Goal: Task Accomplishment & Management: Use online tool/utility

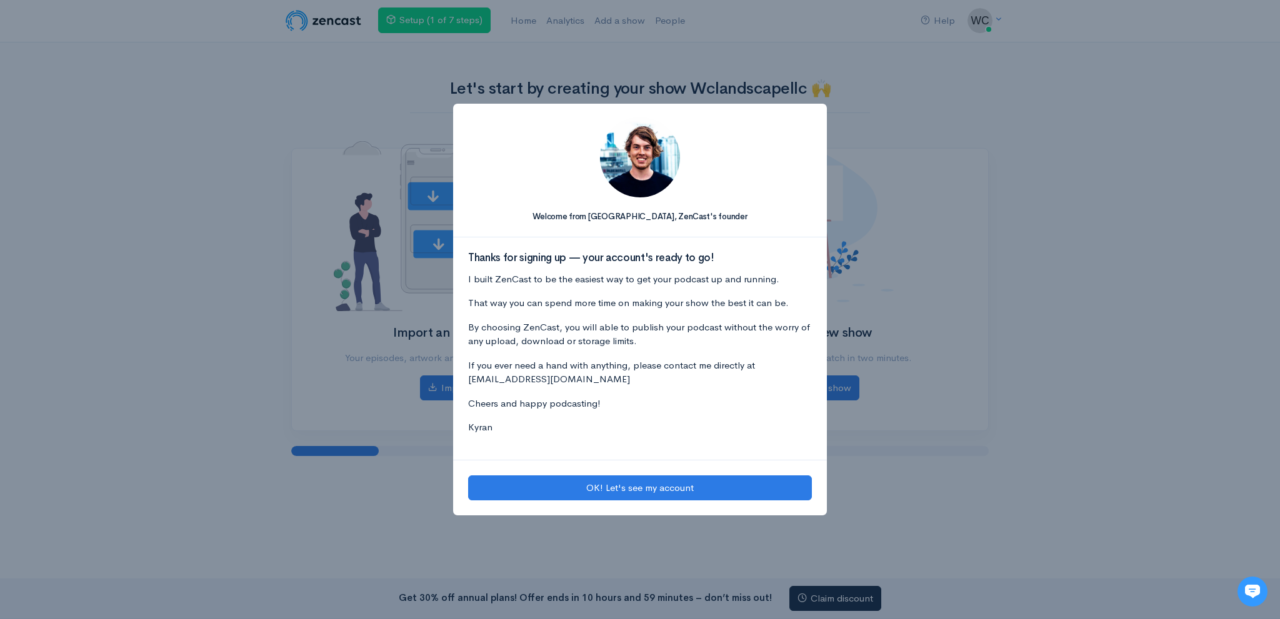
click at [898, 189] on div "Welcome from [GEOGRAPHIC_DATA], [PERSON_NAME]'s founder Thanks for signing up —…" at bounding box center [640, 309] width 1280 height 619
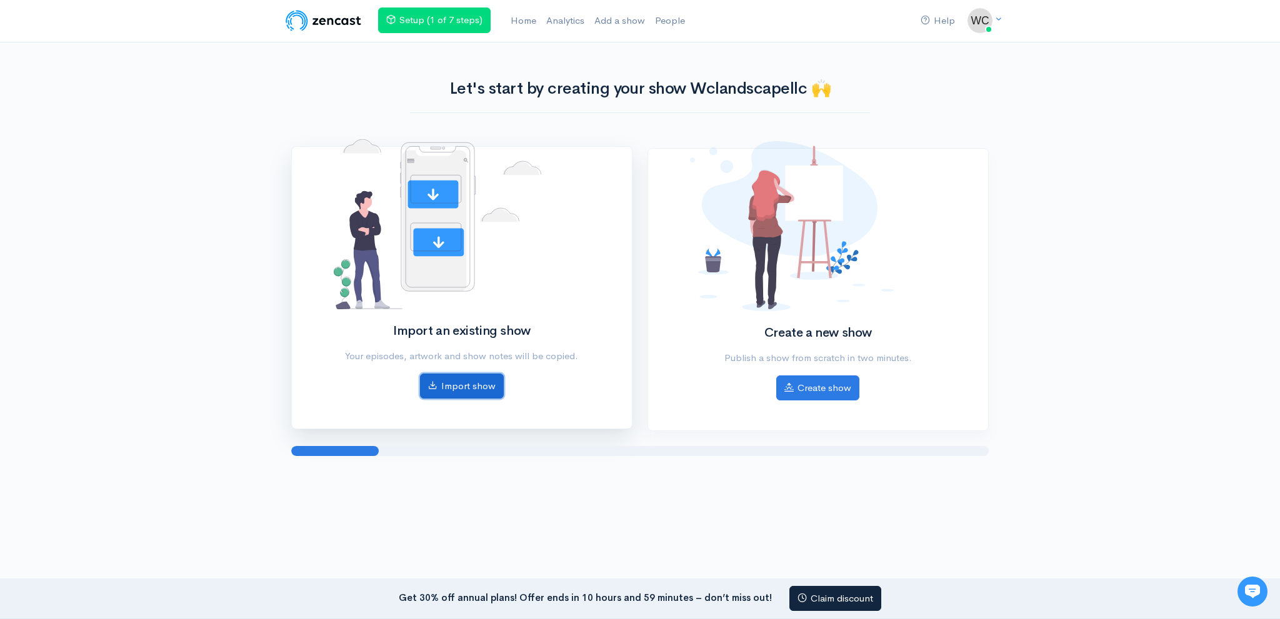
click at [476, 387] on link "Import show" at bounding box center [462, 387] width 84 height 26
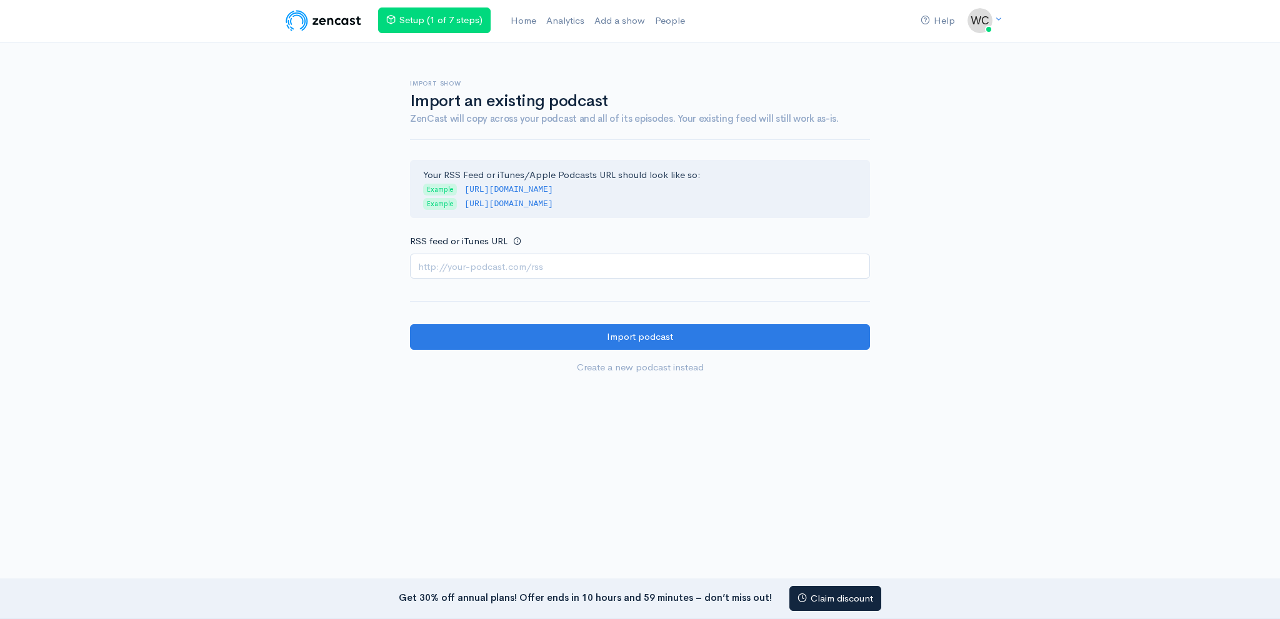
click at [512, 262] on input "RSS feed or iTunes URL" at bounding box center [640, 267] width 460 height 26
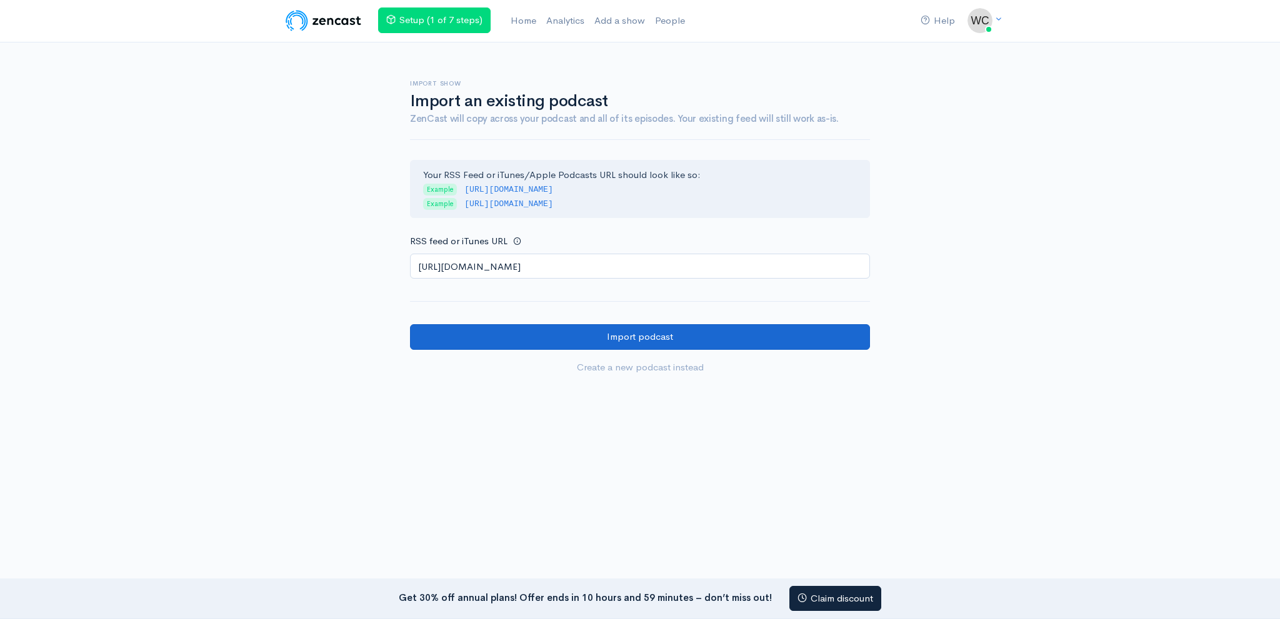
type input "[URL][DOMAIN_NAME]"
click at [502, 329] on input "Import podcast" at bounding box center [640, 337] width 460 height 26
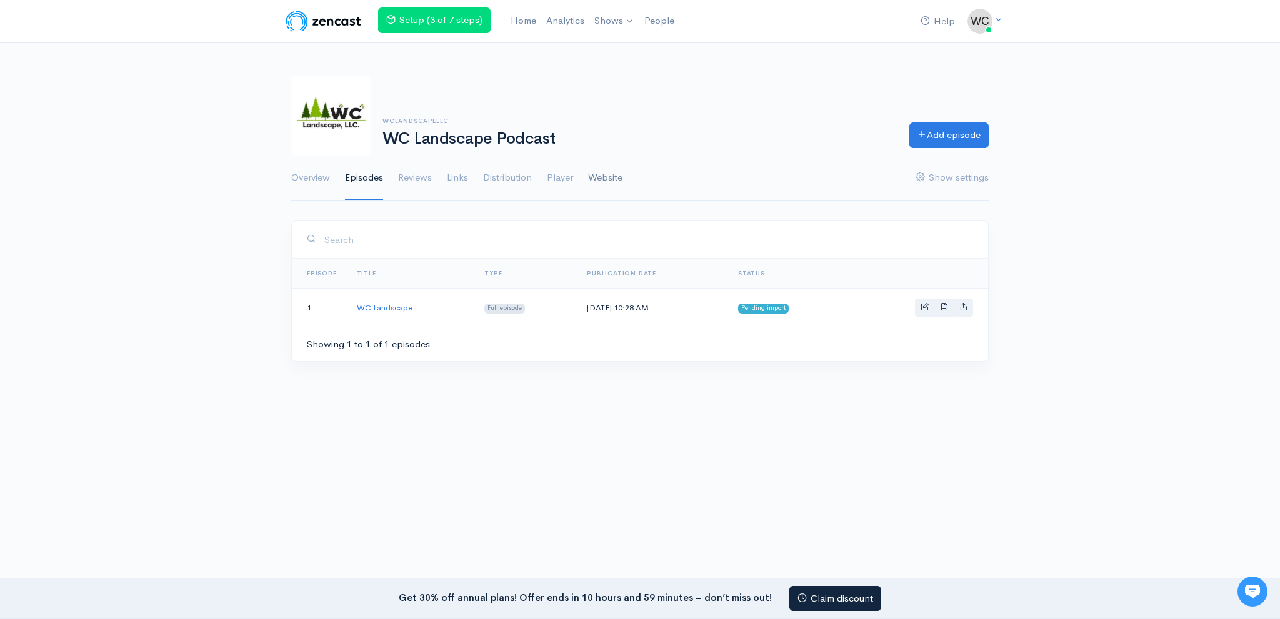
click at [604, 179] on link "Website" at bounding box center [605, 178] width 34 height 45
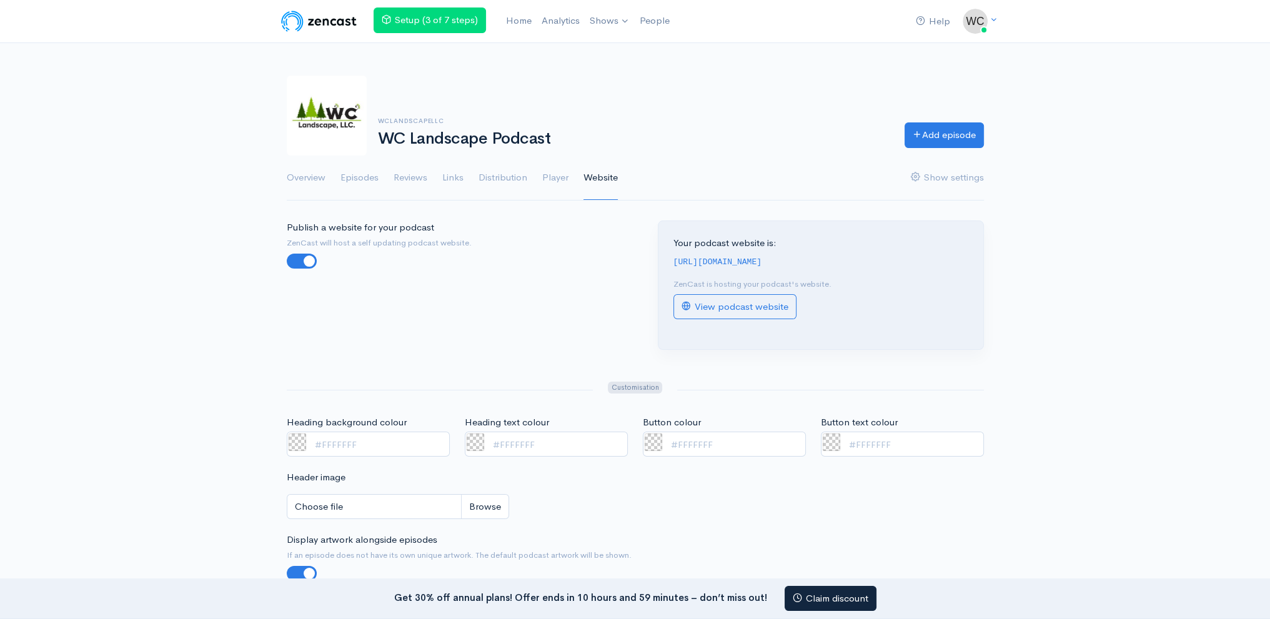
click at [745, 322] on div "Your podcast website is: https://wc-landscape-podcast.zencast.website ZenCast i…" at bounding box center [821, 285] width 325 height 128
click at [732, 297] on link "View podcast website" at bounding box center [735, 307] width 123 height 26
